Goal: Book appointment/travel/reservation

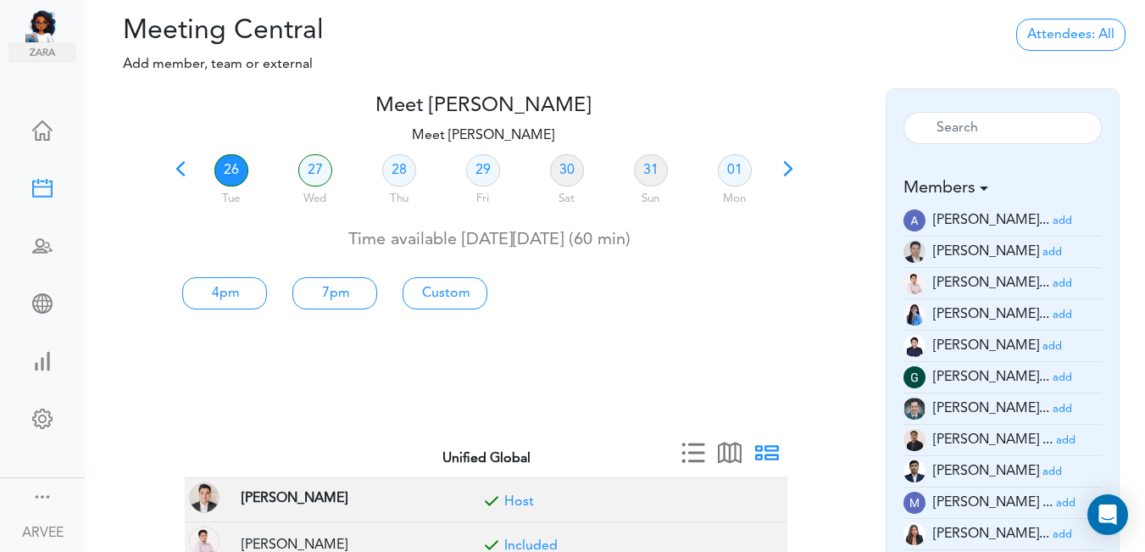
scroll to position [279, 0]
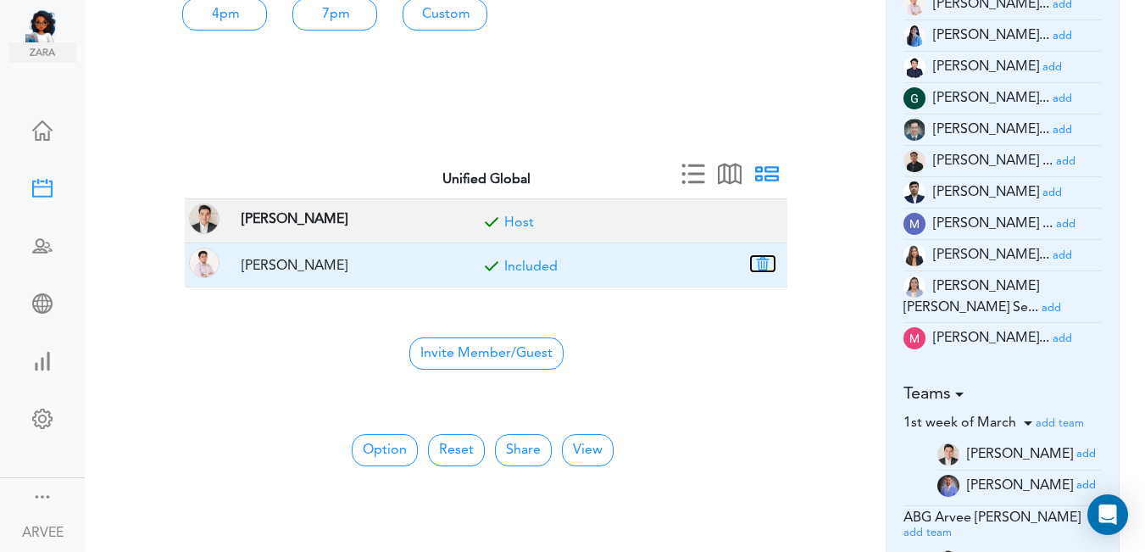
click at [764, 262] on button "button" at bounding box center [763, 263] width 24 height 15
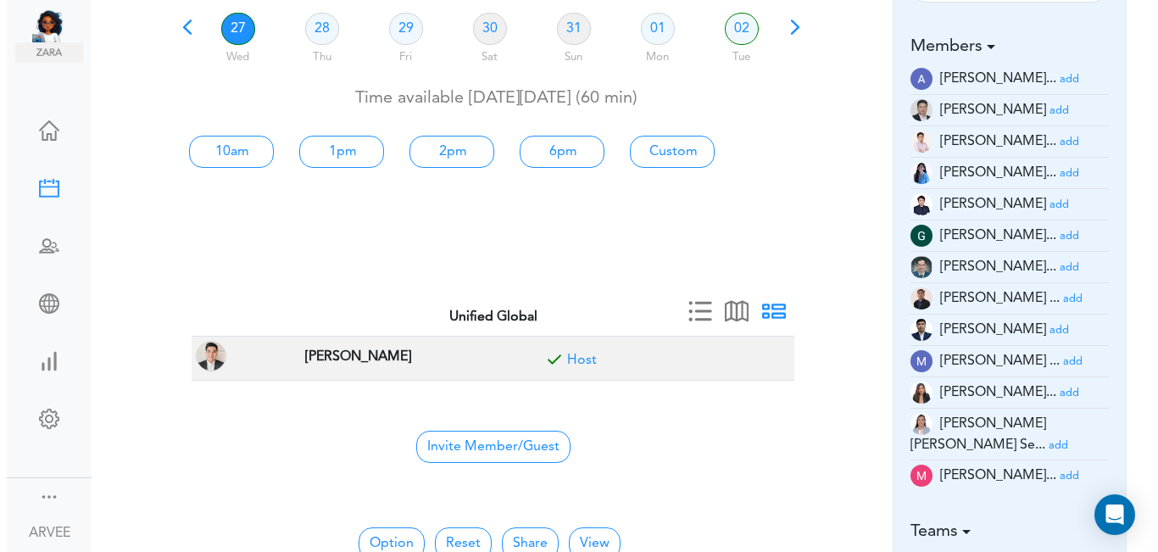
scroll to position [0, 0]
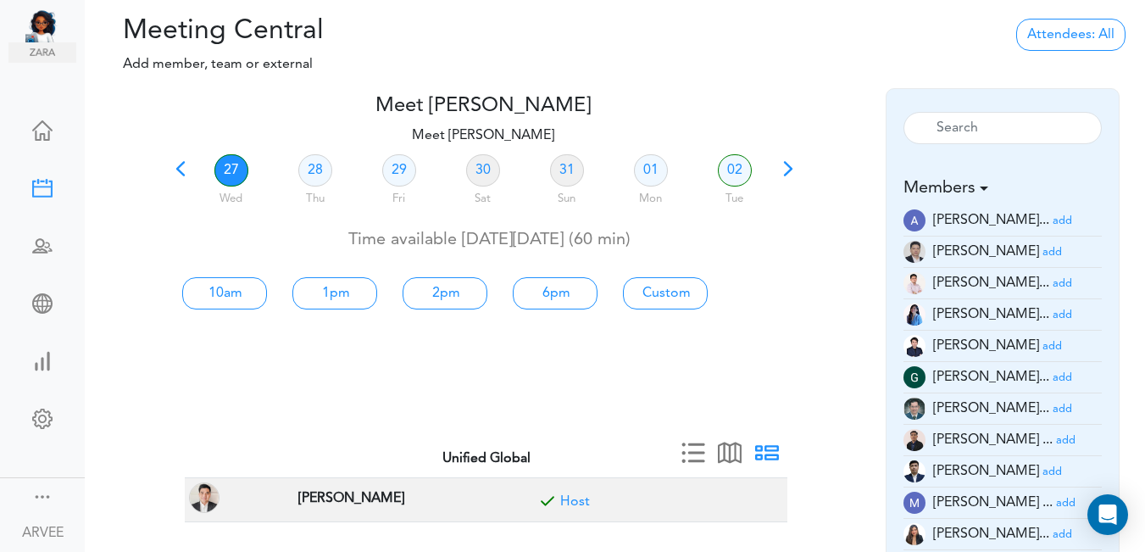
click at [177, 170] on span at bounding box center [181, 175] width 24 height 24
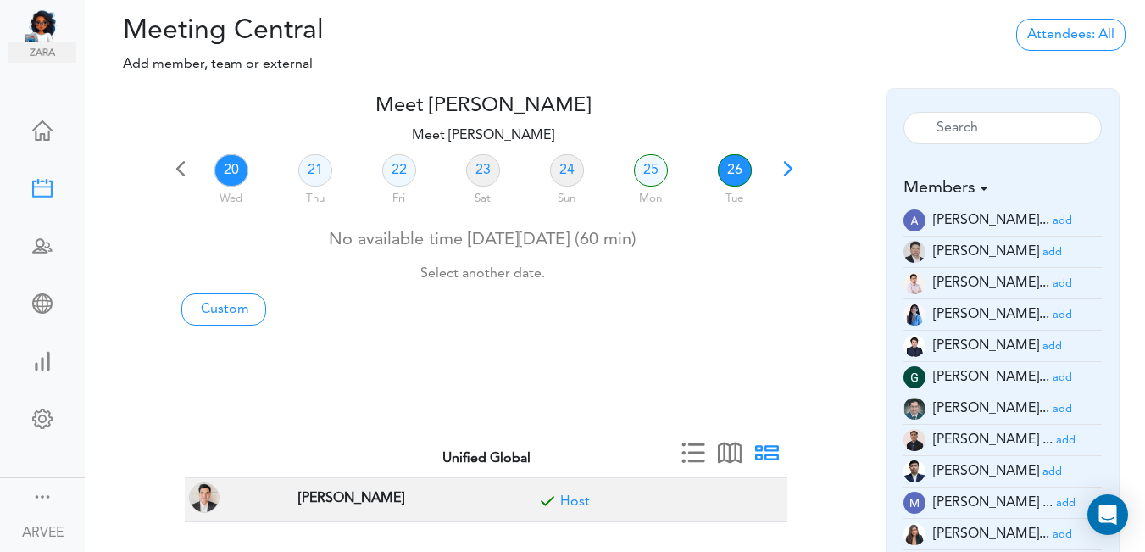
click at [731, 171] on link "26" at bounding box center [735, 170] width 34 height 32
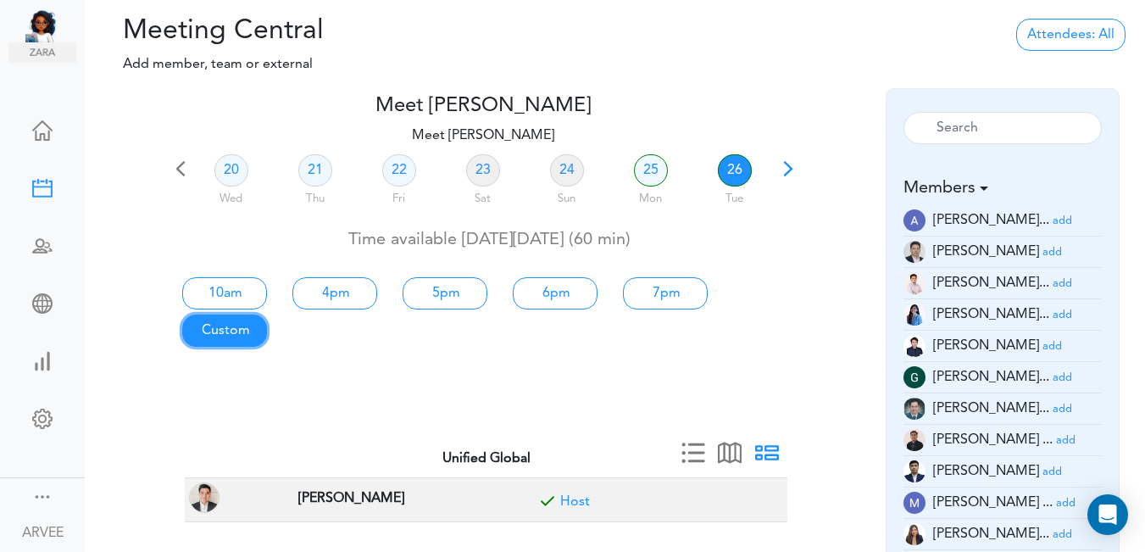
click at [224, 309] on link "Custom" at bounding box center [224, 293] width 85 height 32
type input "Meet [PERSON_NAME]"
type input "[URL][DOMAIN_NAME][SECURITY_DATA]"
type input "[DATE]T10:00"
type input "[DATE]T11:00"
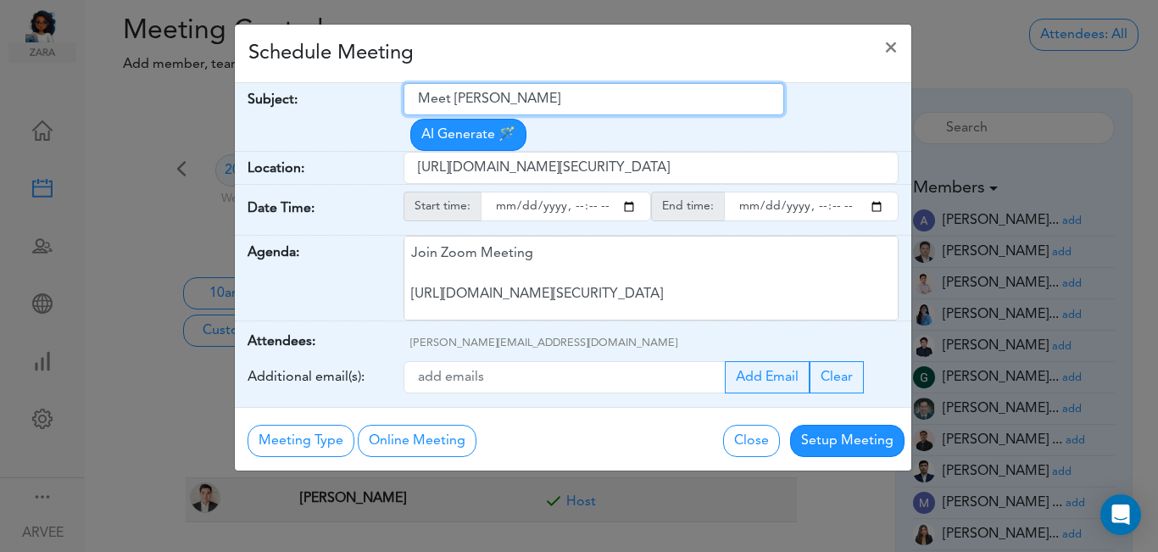
drag, startPoint x: 418, startPoint y: 97, endPoint x: 554, endPoint y: 102, distance: 136.6
click at [554, 102] on input "Meet [PERSON_NAME]" at bounding box center [593, 99] width 381 height 32
paste input "[INTERNAL] Tax Team Training Planning - Finalization of Venue"
click at [468, 100] on input "[INTERNAL] Tax Team Training Planning - Finalization of Venue" at bounding box center [593, 99] width 381 height 32
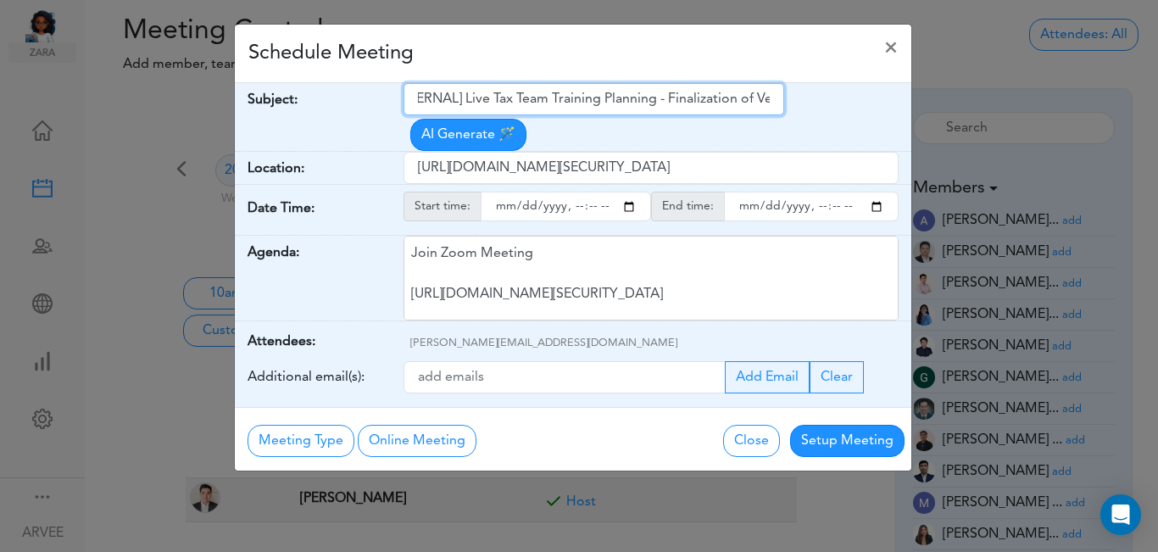
click at [522, 97] on input "[INTERNAL] Live Tax Team Training Planning - Finalization of Venue" at bounding box center [593, 99] width 381 height 32
click at [501, 97] on input "[INTERNAL] LiveTax Training Planning - Finalization of Venue" at bounding box center [593, 99] width 381 height 32
click at [637, 97] on input "[INTERNAL] Live Tax Training Planning - Finalization of Venue" at bounding box center [593, 99] width 381 height 32
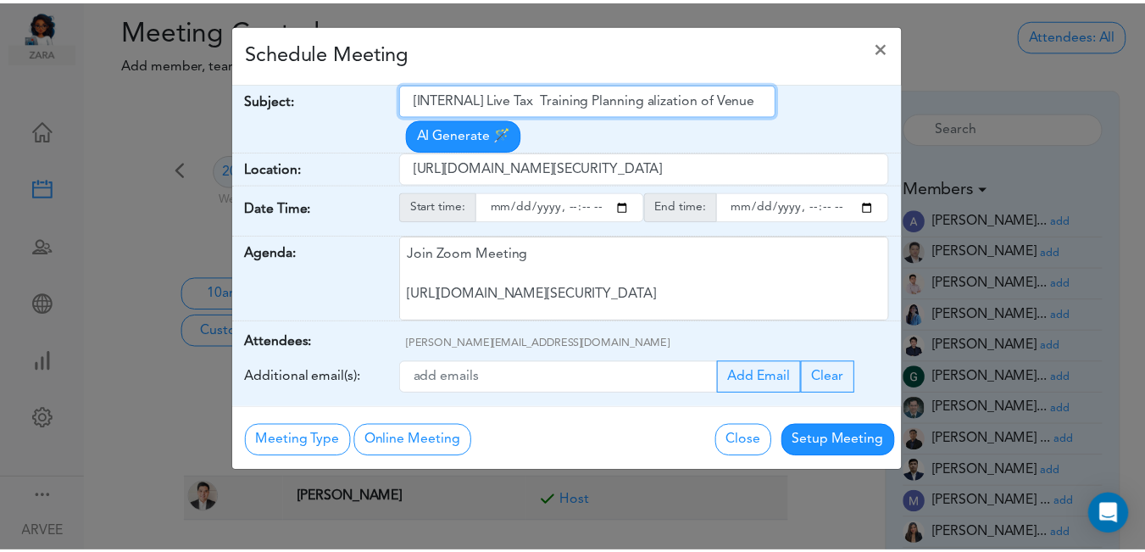
scroll to position [0, 0]
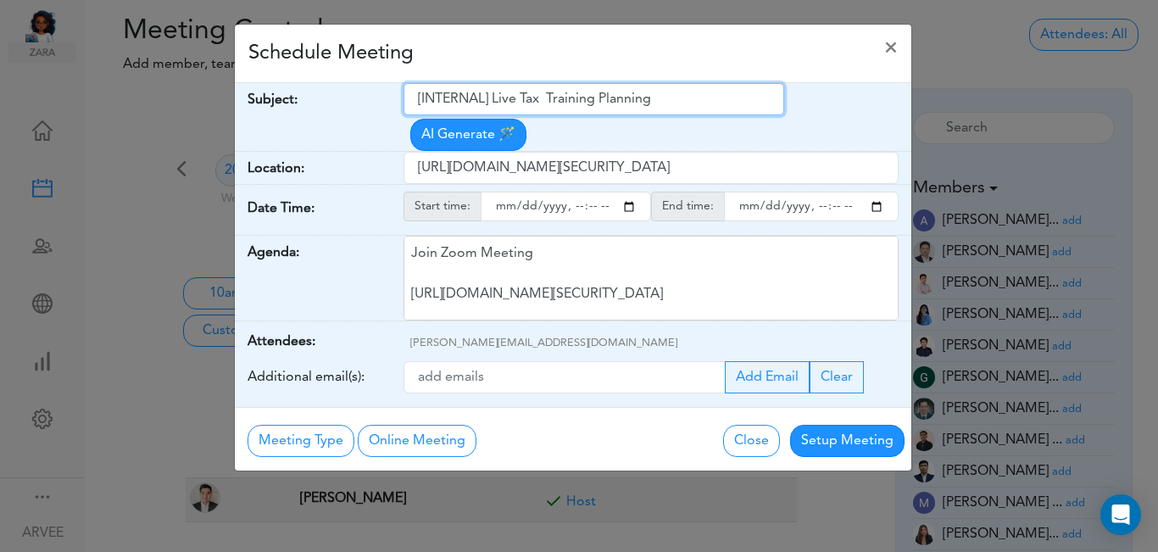
click at [494, 94] on input "[INTERNAL] Live Tax Training Planning" at bounding box center [593, 99] width 381 height 32
click at [631, 100] on input "[INTERNAL] 2025 Live Tax Training Planning" at bounding box center [593, 99] width 381 height 32
type input "[INTERNAL] 2025 Live Tax Training/Workshop Planning"
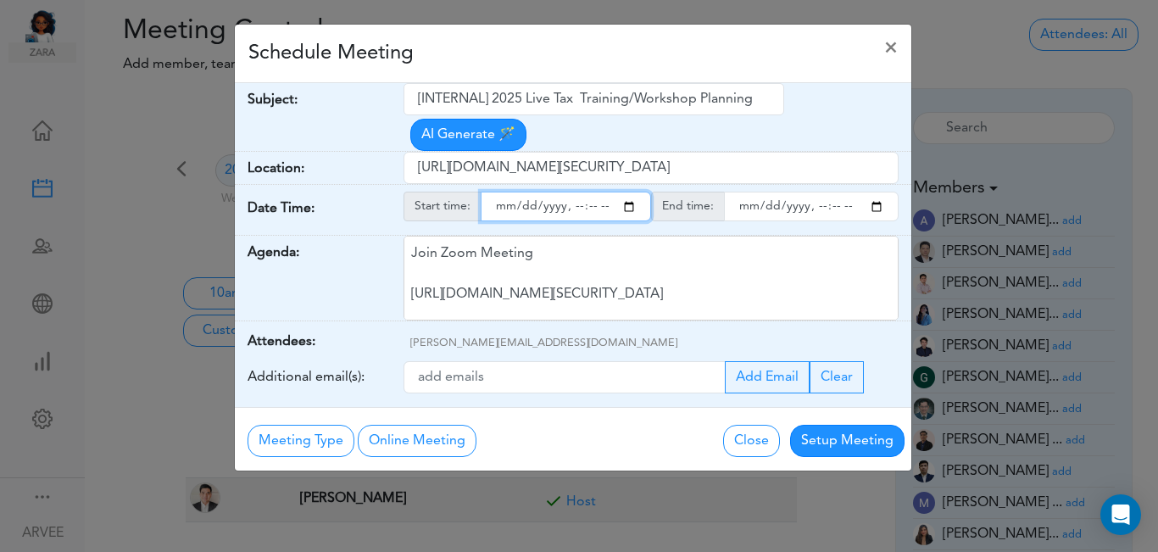
click at [631, 192] on input "starttime" at bounding box center [566, 207] width 170 height 30
click at [576, 192] on input "starttime" at bounding box center [566, 207] width 170 height 30
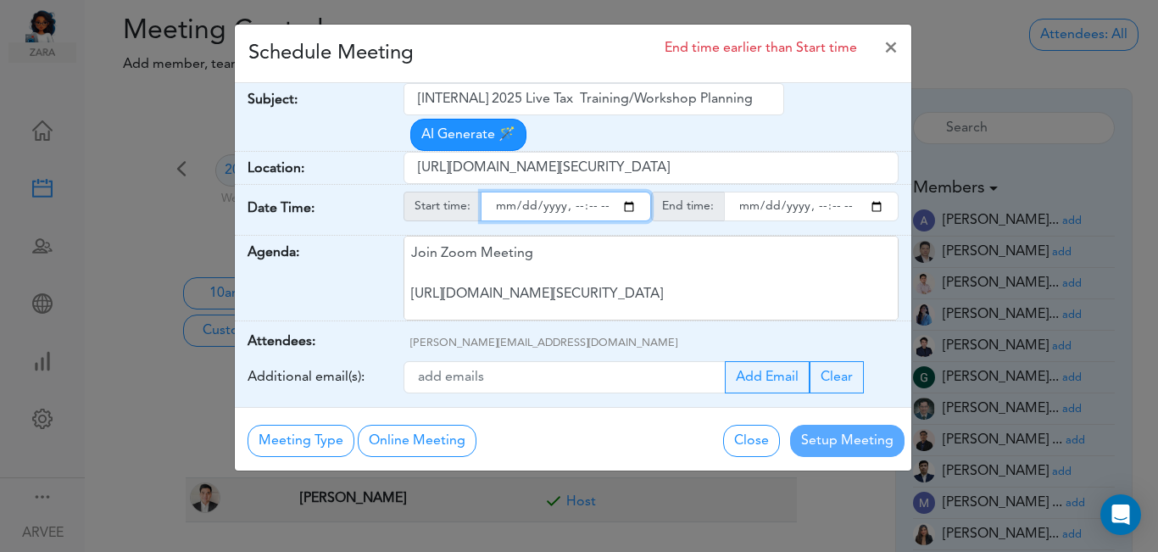
type input "[DATE]T20:00"
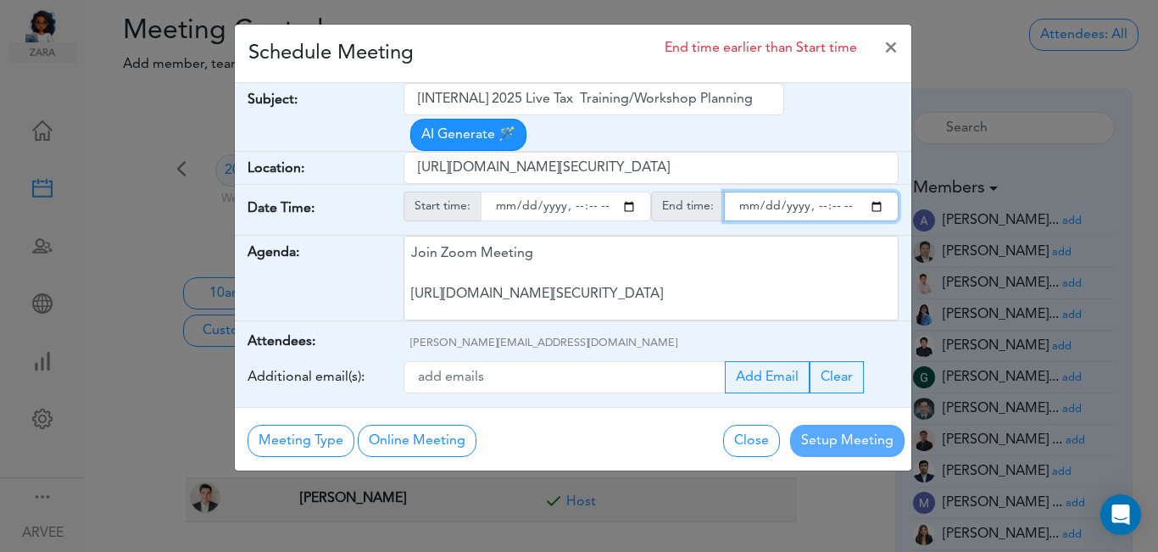
click at [876, 192] on input "endtime" at bounding box center [811, 207] width 175 height 30
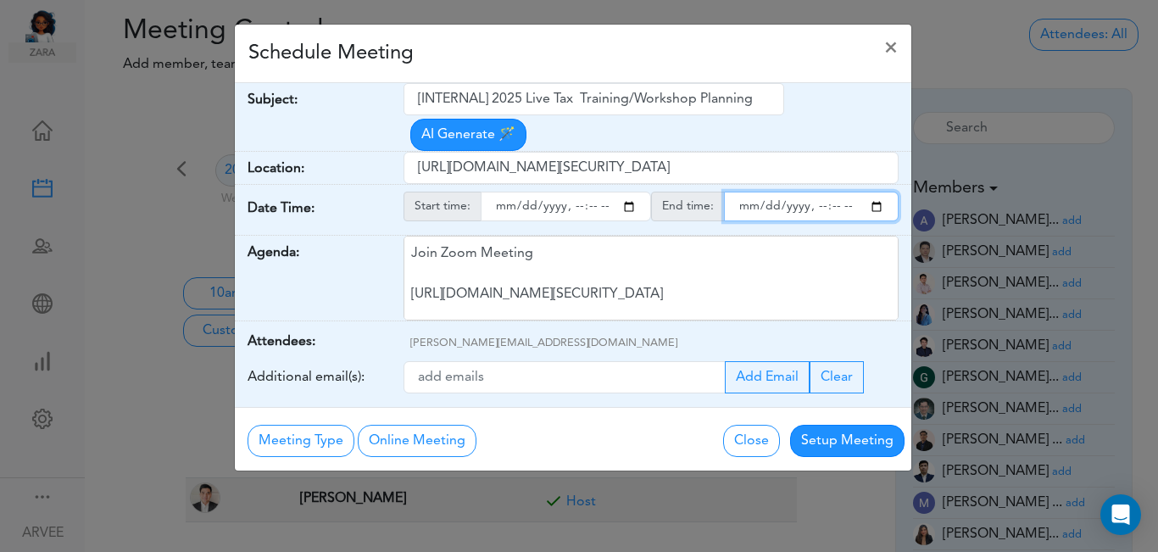
click at [813, 192] on input "endtime" at bounding box center [811, 207] width 175 height 30
type input "[DATE]T21:00"
click at [589, 67] on div "Schedule Meeting ×" at bounding box center [573, 54] width 676 height 58
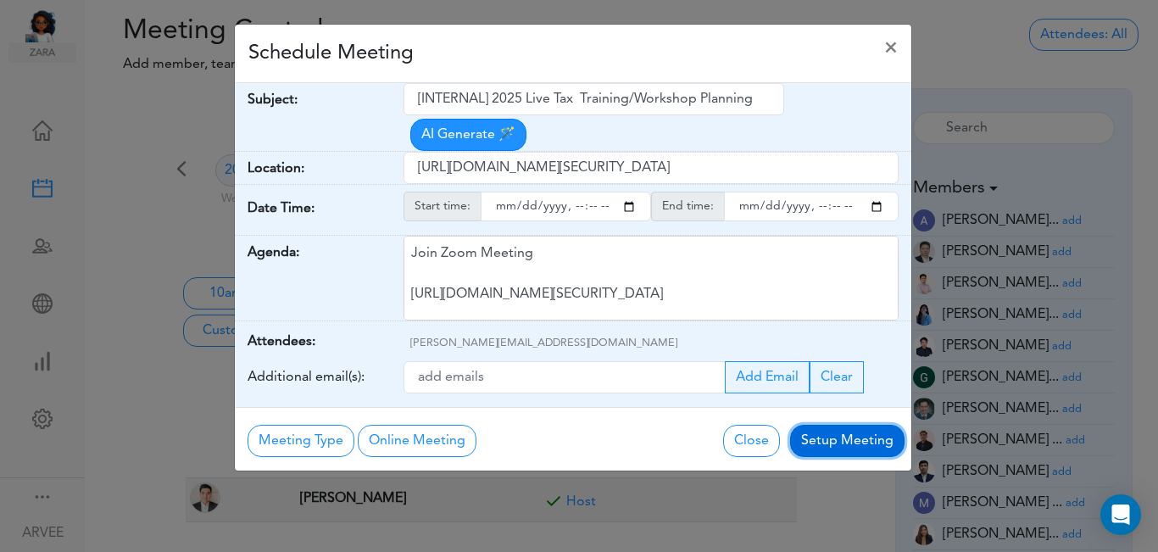
click at [847, 425] on button "Setup Meeting" at bounding box center [847, 441] width 114 height 32
